Goal: Navigation & Orientation: Find specific page/section

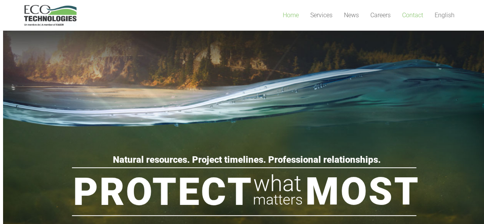
click at [408, 17] on span "Contact" at bounding box center [413, 14] width 21 height 7
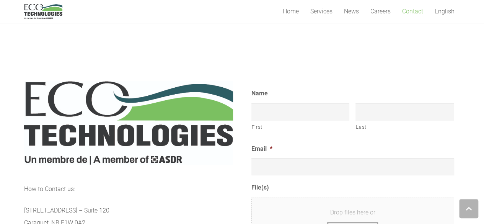
scroll to position [268, 0]
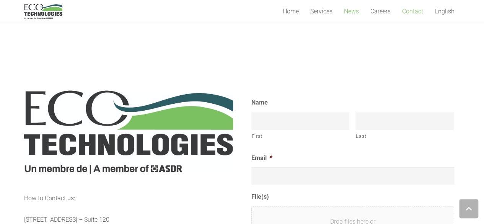
click at [352, 13] on span "News" at bounding box center [351, 11] width 15 height 7
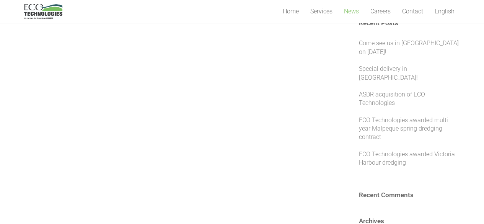
scroll to position [153, 0]
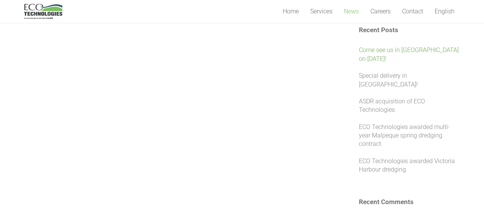
click at [381, 56] on link "Come see us in Shawinigan on September 11!" at bounding box center [409, 54] width 100 height 16
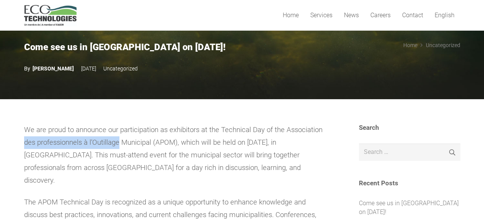
drag, startPoint x: 24, startPoint y: 142, endPoint x: 120, endPoint y: 143, distance: 96.5
click at [121, 144] on span "We are proud to announce our participation as exhibitors at the Technical Day o…" at bounding box center [173, 155] width 299 height 59
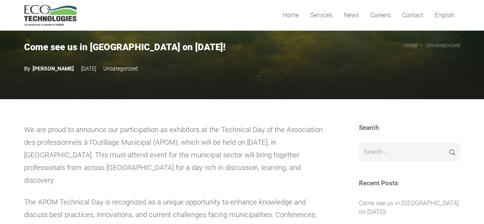
drag, startPoint x: 294, startPoint y: 91, endPoint x: 315, endPoint y: 84, distance: 22.2
click at [294, 91] on section "Come see us in Shawinigan on September 11! Marie Christine Masse 3 months ago U…" at bounding box center [242, 43] width 484 height 113
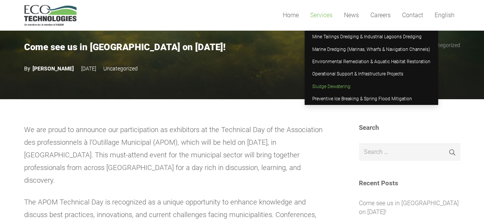
click at [322, 87] on span "Sludge Dewatering" at bounding box center [332, 86] width 38 height 5
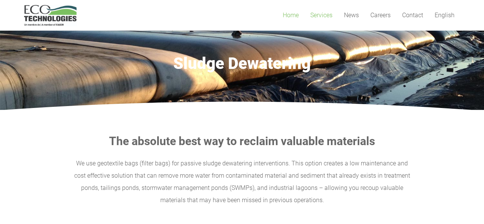
click at [291, 17] on span "Home" at bounding box center [291, 14] width 16 height 7
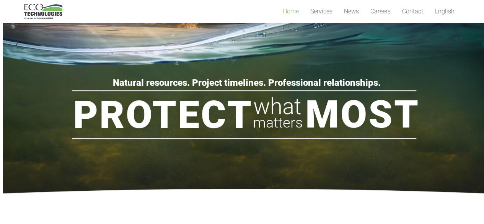
scroll to position [115, 0]
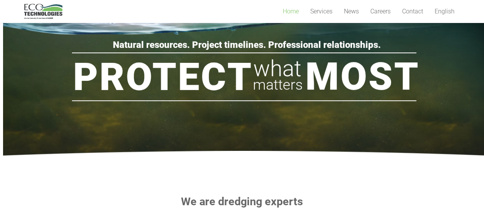
click at [52, 17] on img "logo_EcoTech_ASDR_RGB" at bounding box center [43, 11] width 38 height 15
